Goal: Register for event/course

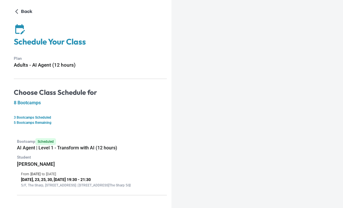
click at [24, 13] on p "Back" at bounding box center [26, 11] width 11 height 7
click at [26, 13] on p "Back" at bounding box center [26, 11] width 11 height 7
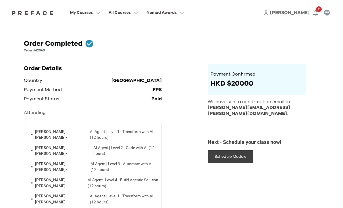
click at [93, 15] on span "My Courses" at bounding box center [81, 12] width 23 height 7
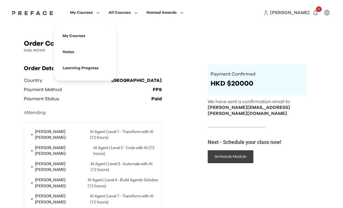
click at [112, 37] on span at bounding box center [85, 36] width 54 height 16
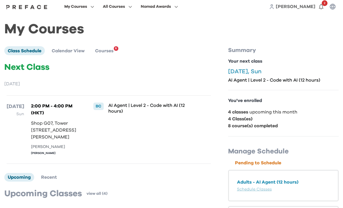
scroll to position [6, 0]
click at [261, 189] on link "Schedule Classes" at bounding box center [254, 189] width 35 height 4
